Goal: Task Accomplishment & Management: Use online tool/utility

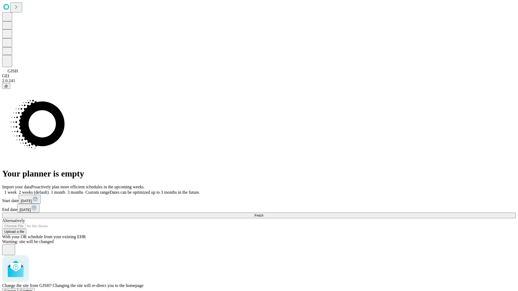
click at [33, 289] on span "Confirm" at bounding box center [26, 291] width 13 height 4
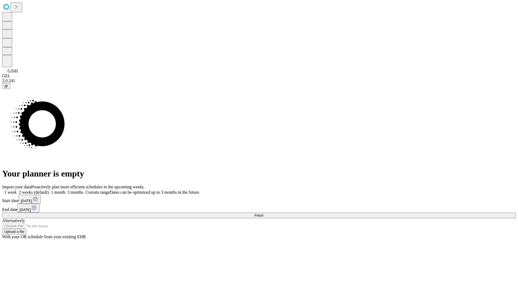
click at [17, 190] on label "1 week" at bounding box center [9, 192] width 15 height 5
click at [263, 214] on span "Fetch" at bounding box center [258, 216] width 9 height 4
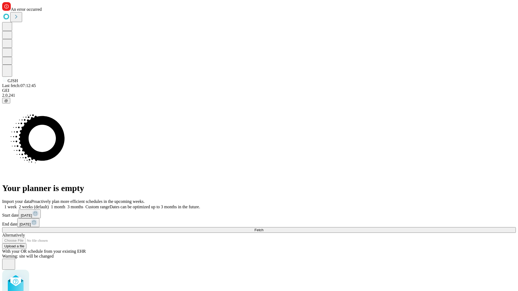
click at [17, 205] on label "1 week" at bounding box center [9, 207] width 15 height 5
click at [263, 228] on span "Fetch" at bounding box center [258, 230] width 9 height 4
click at [17, 205] on label "1 week" at bounding box center [9, 207] width 15 height 5
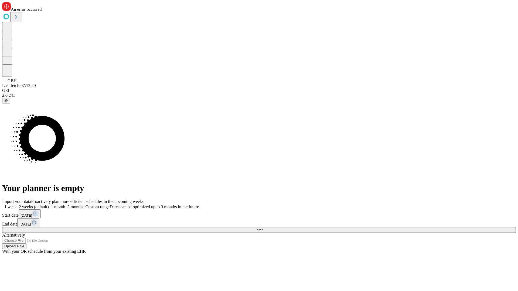
click at [263, 228] on span "Fetch" at bounding box center [258, 230] width 9 height 4
click at [17, 205] on label "1 week" at bounding box center [9, 207] width 15 height 5
click at [263, 228] on span "Fetch" at bounding box center [258, 230] width 9 height 4
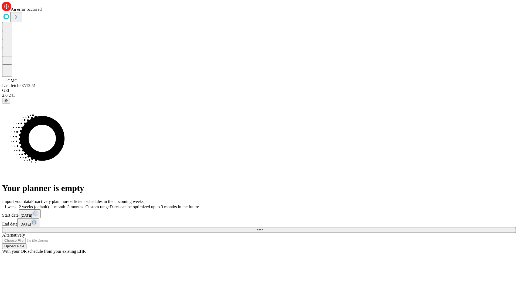
click at [17, 205] on label "1 week" at bounding box center [9, 207] width 15 height 5
click at [263, 228] on span "Fetch" at bounding box center [258, 230] width 9 height 4
click at [17, 205] on label "1 week" at bounding box center [9, 207] width 15 height 5
click at [263, 228] on span "Fetch" at bounding box center [258, 230] width 9 height 4
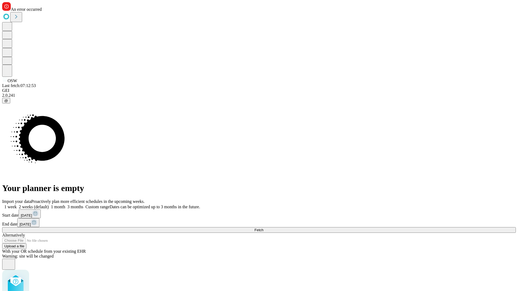
click at [17, 205] on label "1 week" at bounding box center [9, 207] width 15 height 5
click at [263, 228] on span "Fetch" at bounding box center [258, 230] width 9 height 4
click at [17, 205] on label "1 week" at bounding box center [9, 207] width 15 height 5
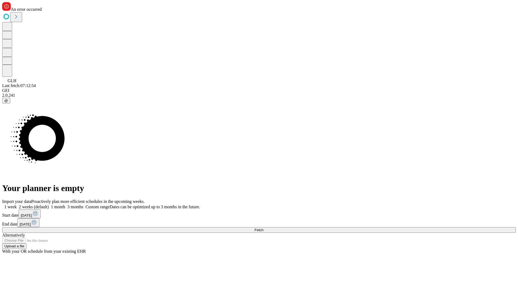
click at [263, 228] on span "Fetch" at bounding box center [258, 230] width 9 height 4
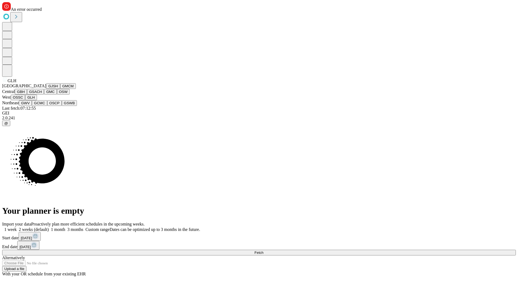
click at [32, 106] on button "GWV" at bounding box center [25, 103] width 13 height 6
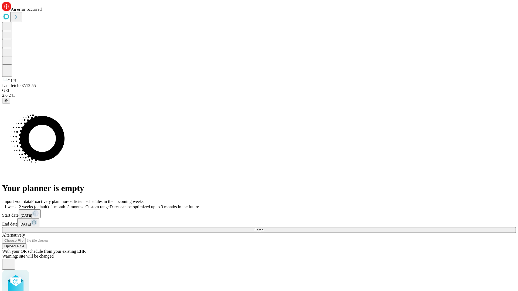
click at [17, 205] on label "1 week" at bounding box center [9, 207] width 15 height 5
click at [263, 228] on span "Fetch" at bounding box center [258, 230] width 9 height 4
click at [17, 205] on label "1 week" at bounding box center [9, 207] width 15 height 5
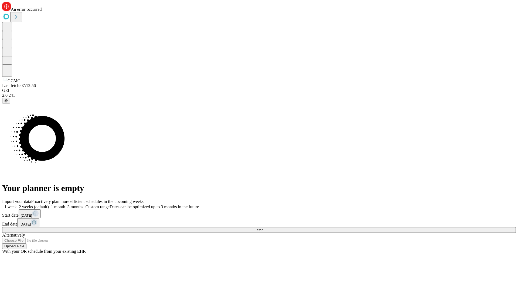
click at [263, 228] on span "Fetch" at bounding box center [258, 230] width 9 height 4
click at [17, 205] on label "1 week" at bounding box center [9, 207] width 15 height 5
click at [263, 228] on span "Fetch" at bounding box center [258, 230] width 9 height 4
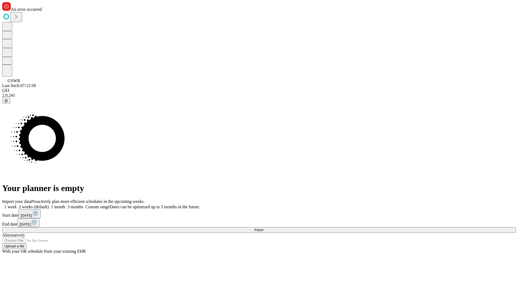
click at [17, 205] on label "1 week" at bounding box center [9, 207] width 15 height 5
click at [263, 228] on span "Fetch" at bounding box center [258, 230] width 9 height 4
